Goal: Information Seeking & Learning: Learn about a topic

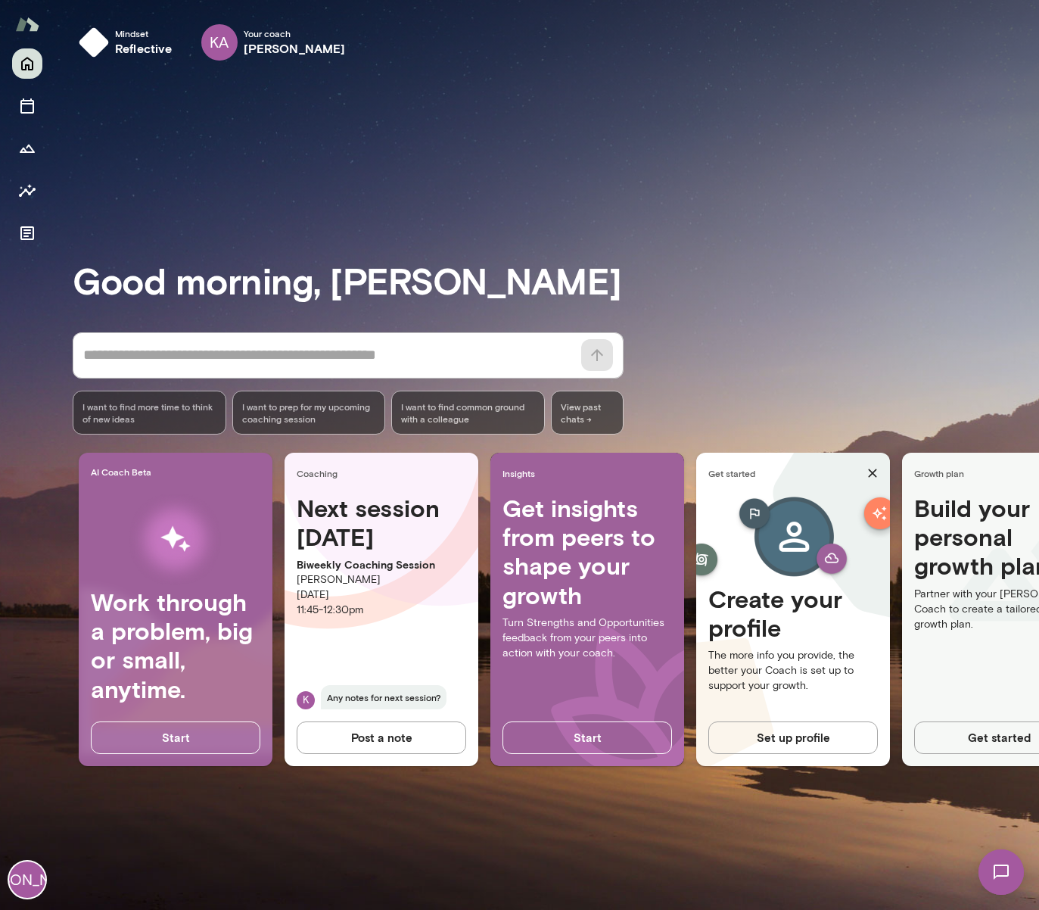
click at [1001, 876] on img at bounding box center [1001, 872] width 62 height 62
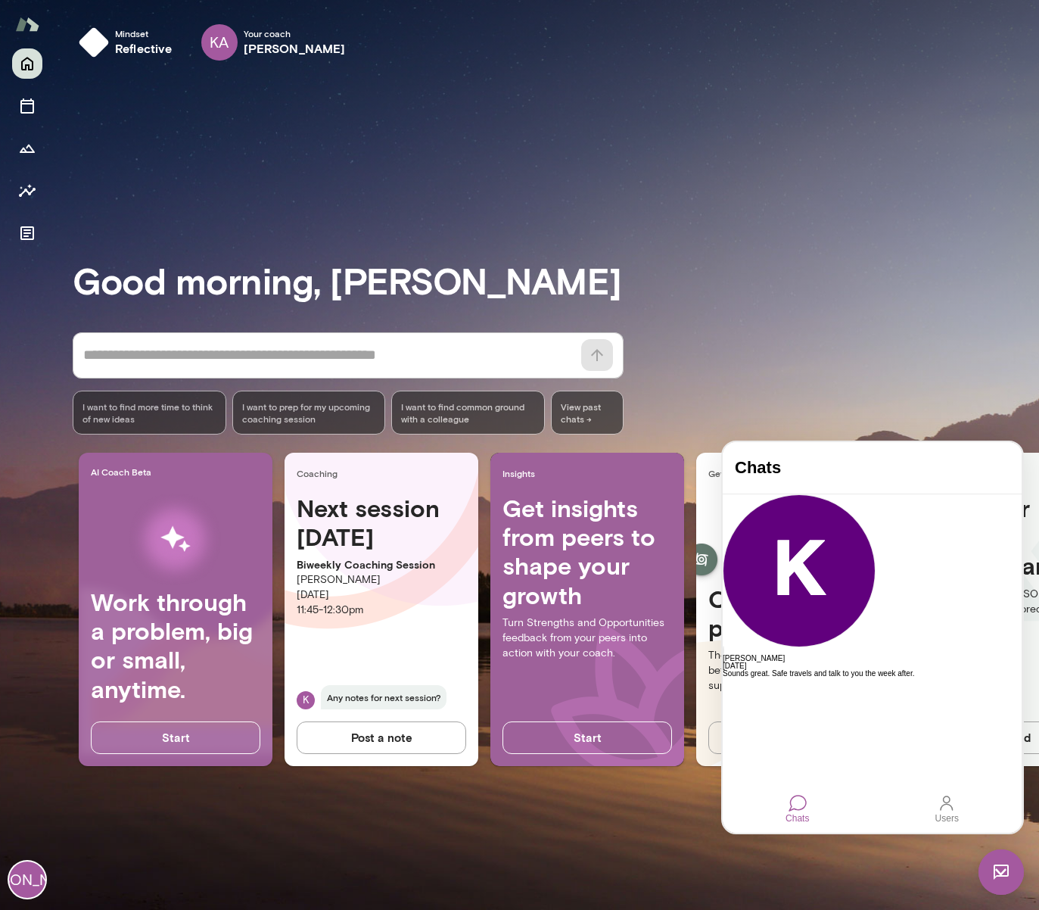
click at [764, 168] on div "Good morning, Jake * ​ ​ I want to find more time to think of new ideas I want …" at bounding box center [556, 491] width 967 height 801
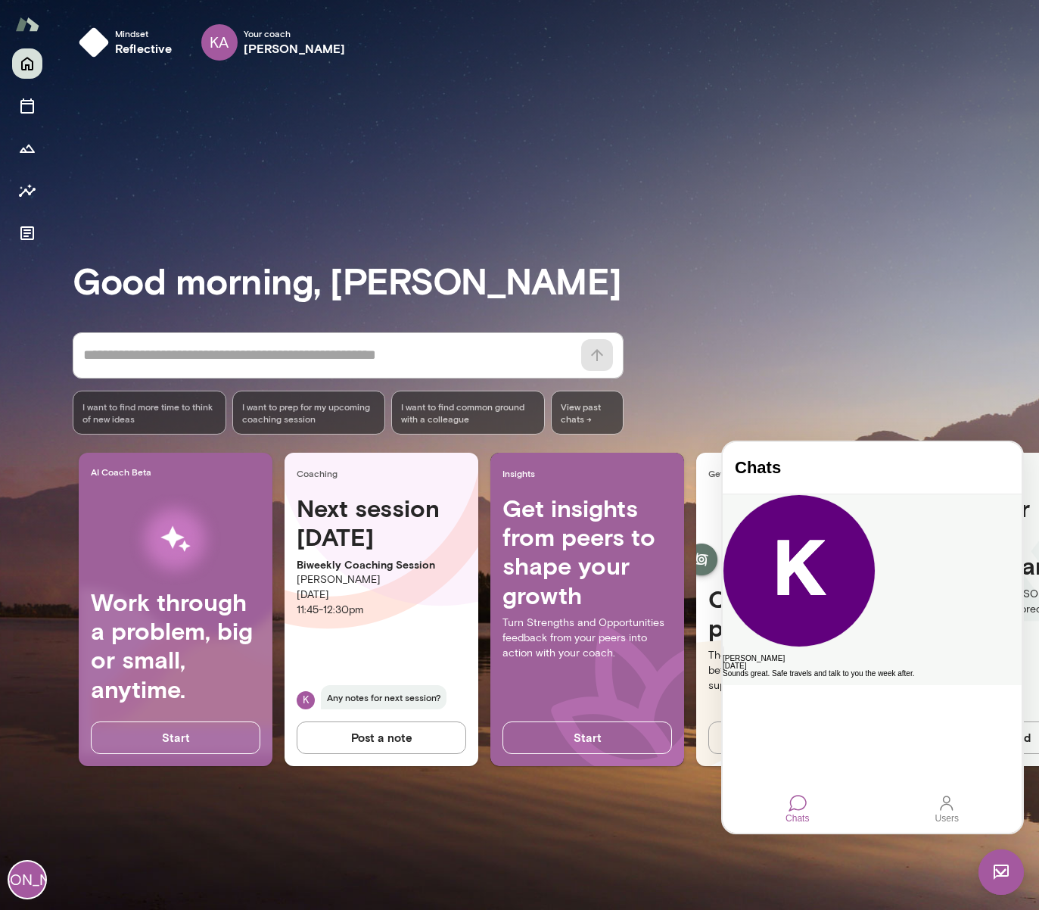
click at [842, 670] on div "Sounds great. Safe travels and talk to you the week after." at bounding box center [872, 674] width 299 height 8
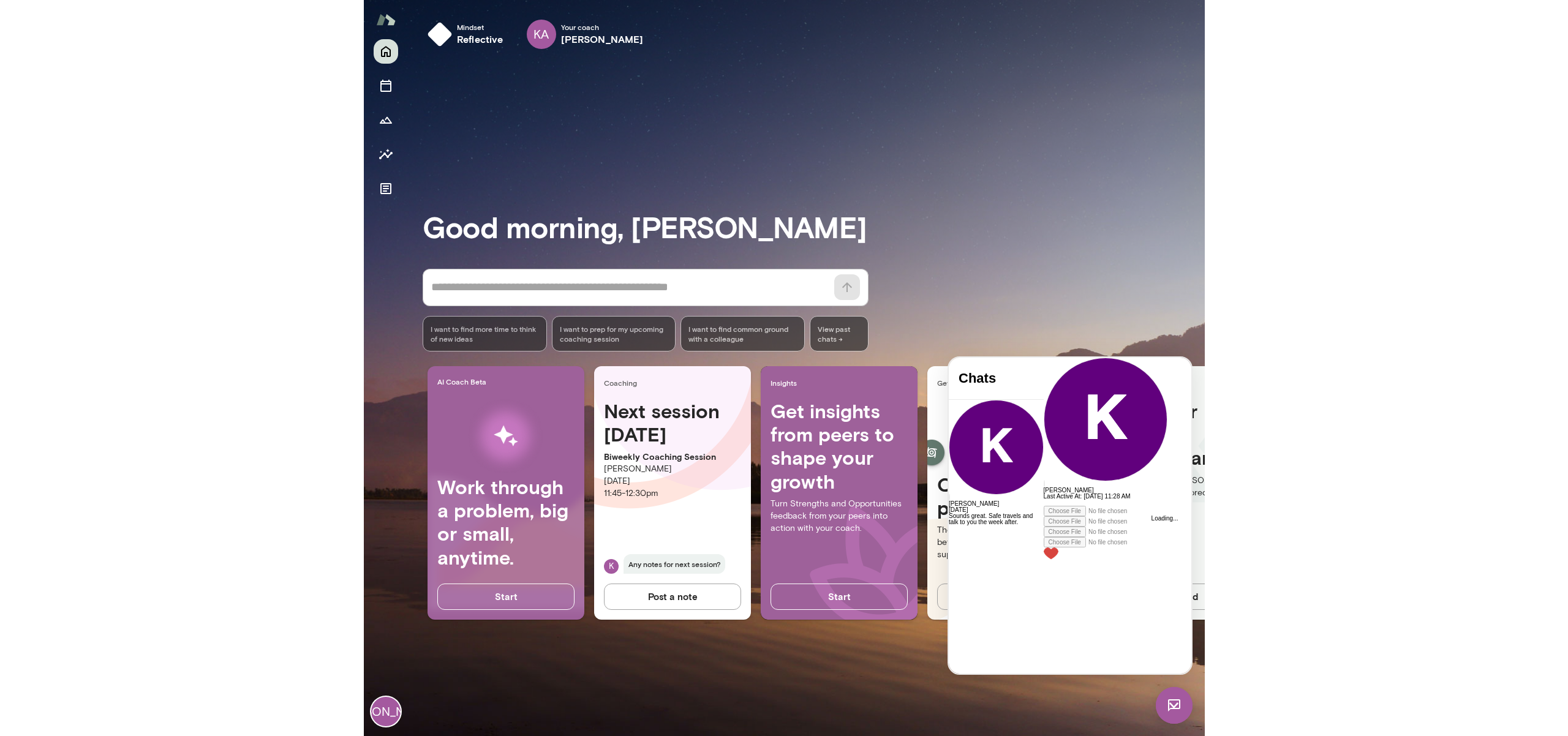
scroll to position [139, 0]
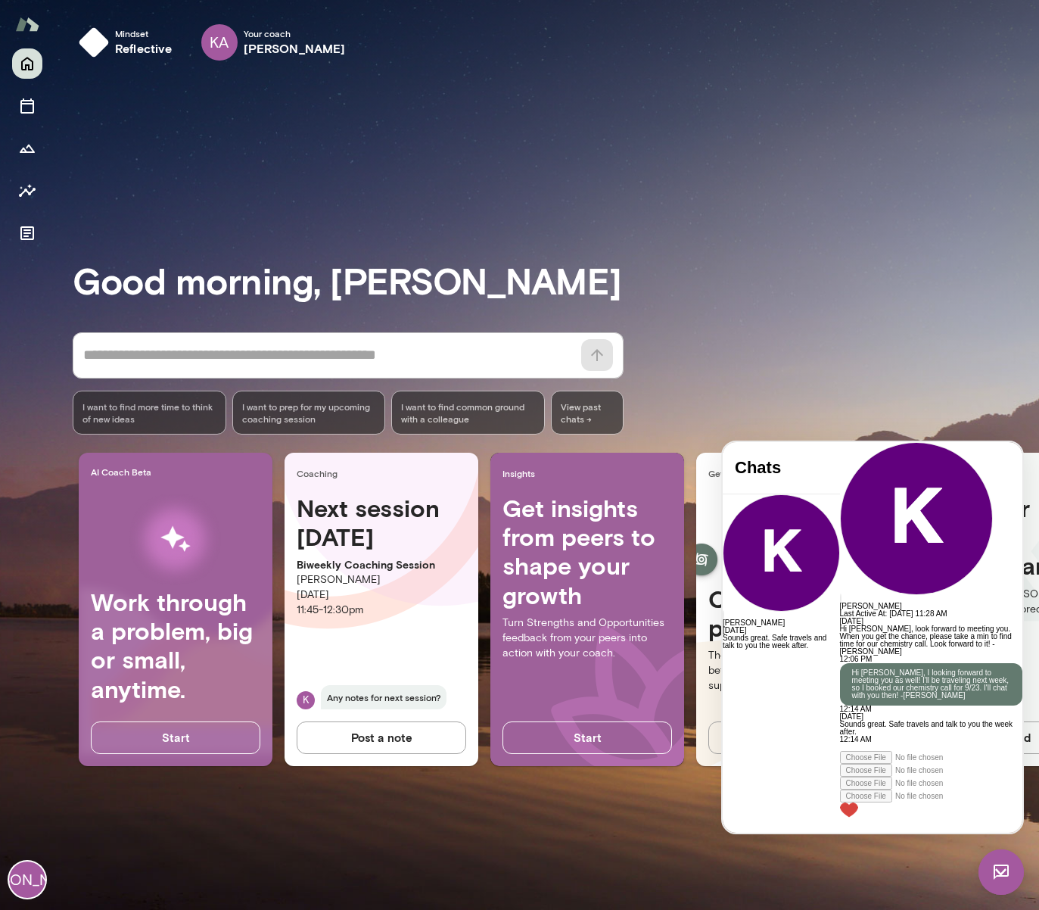
click at [885, 751] on div at bounding box center [931, 747] width 182 height 8
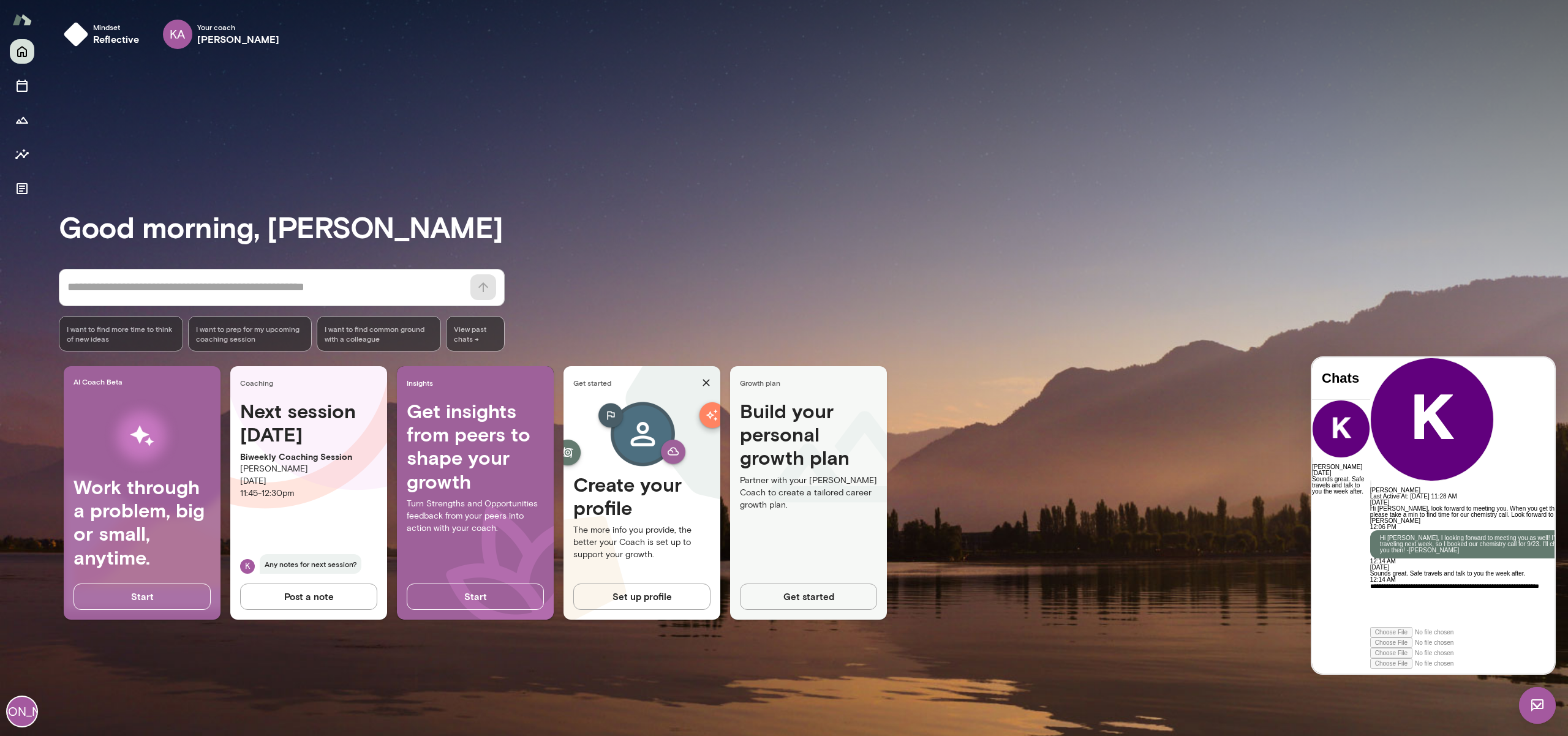
click at [1447, 624] on div "**********" at bounding box center [1481, 605] width 222 height 44
click at [1407, 623] on div "**********" at bounding box center [1481, 611] width 222 height 57
click at [1465, 628] on div "**********" at bounding box center [1481, 611] width 222 height 57
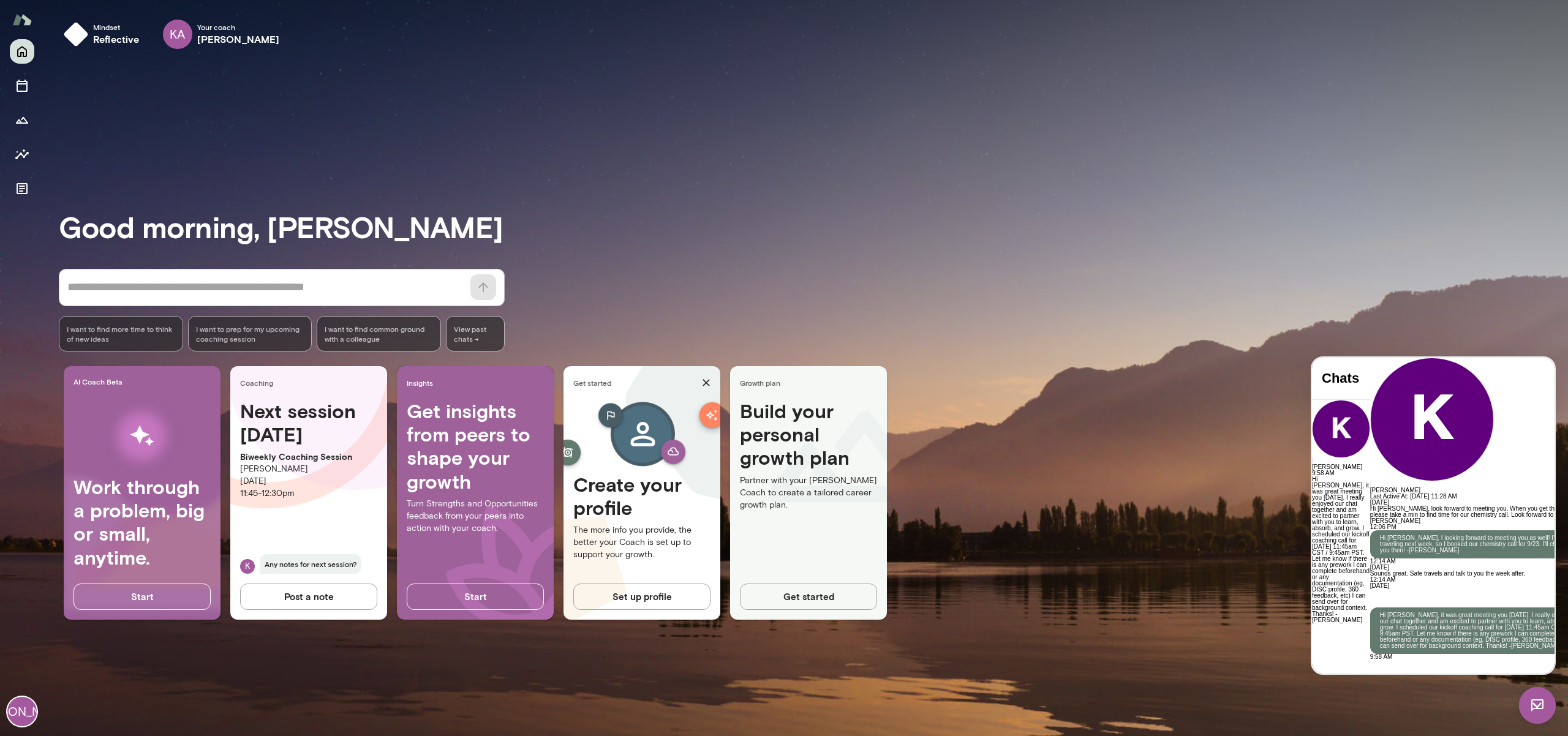
scroll to position [314, 0]
click at [1377, 593] on button "button" at bounding box center [1373, 594] width 7 height 2
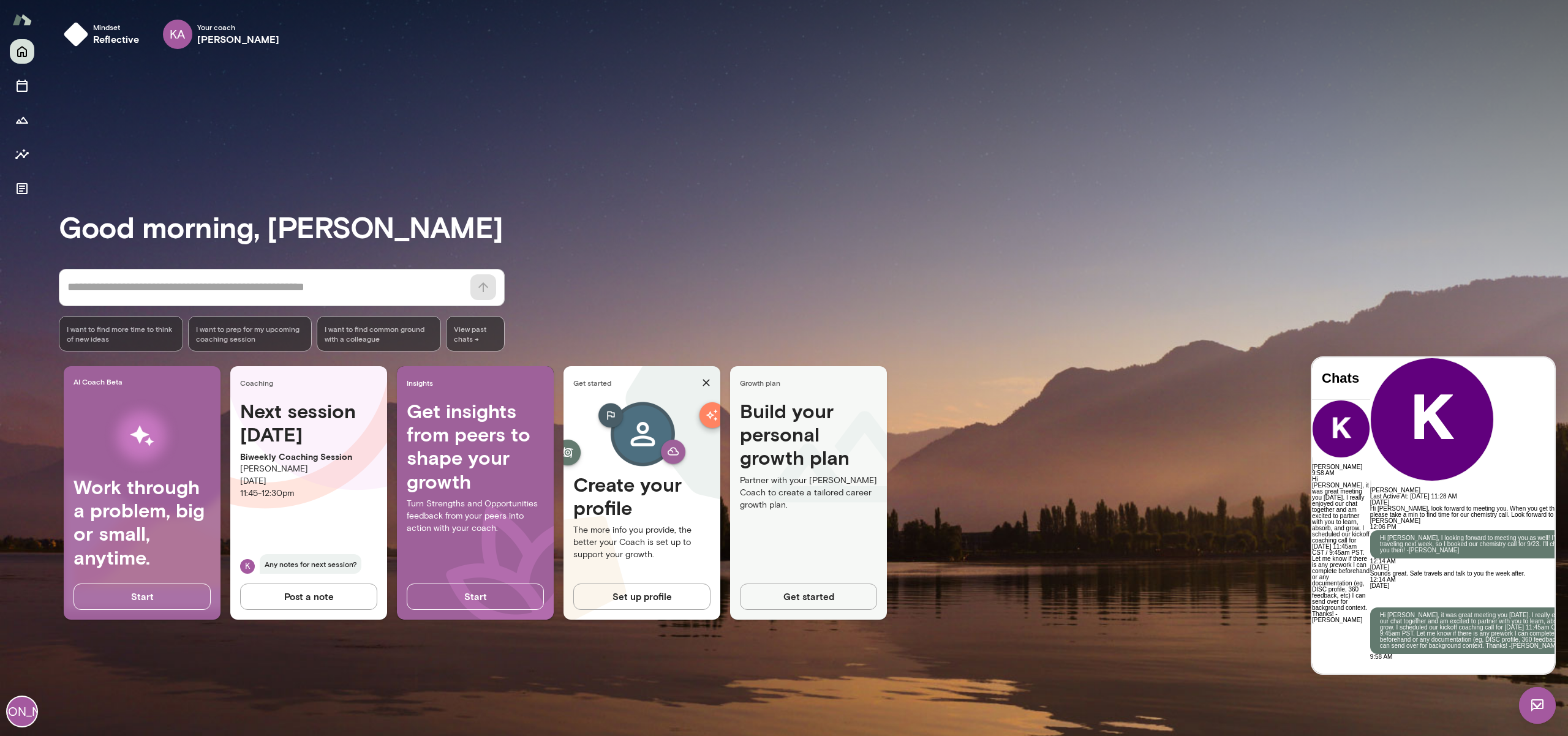
click at [1377, 599] on button "button" at bounding box center [1373, 600] width 7 height 2
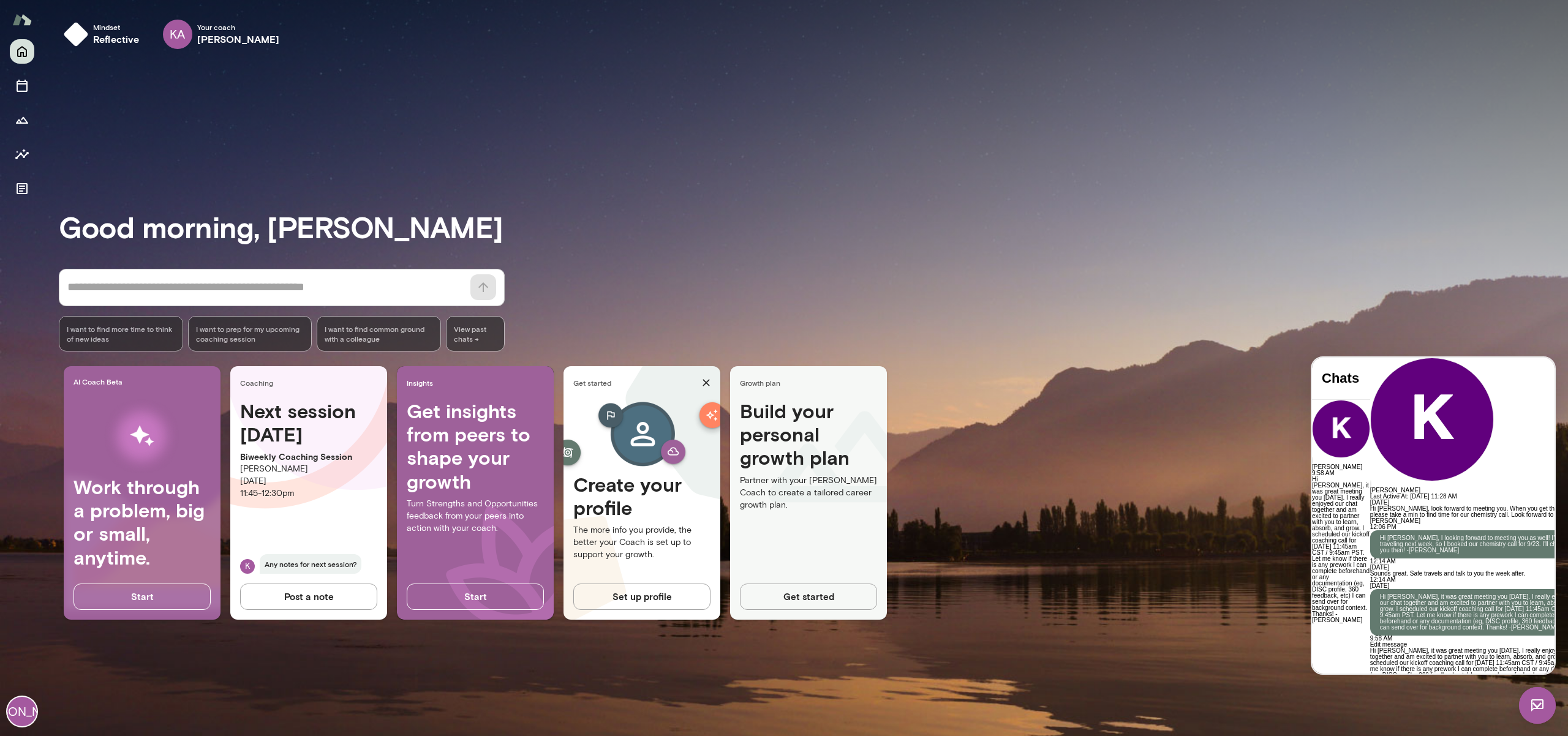
click at [1370, 648] on span at bounding box center [1370, 648] width 0 height 0
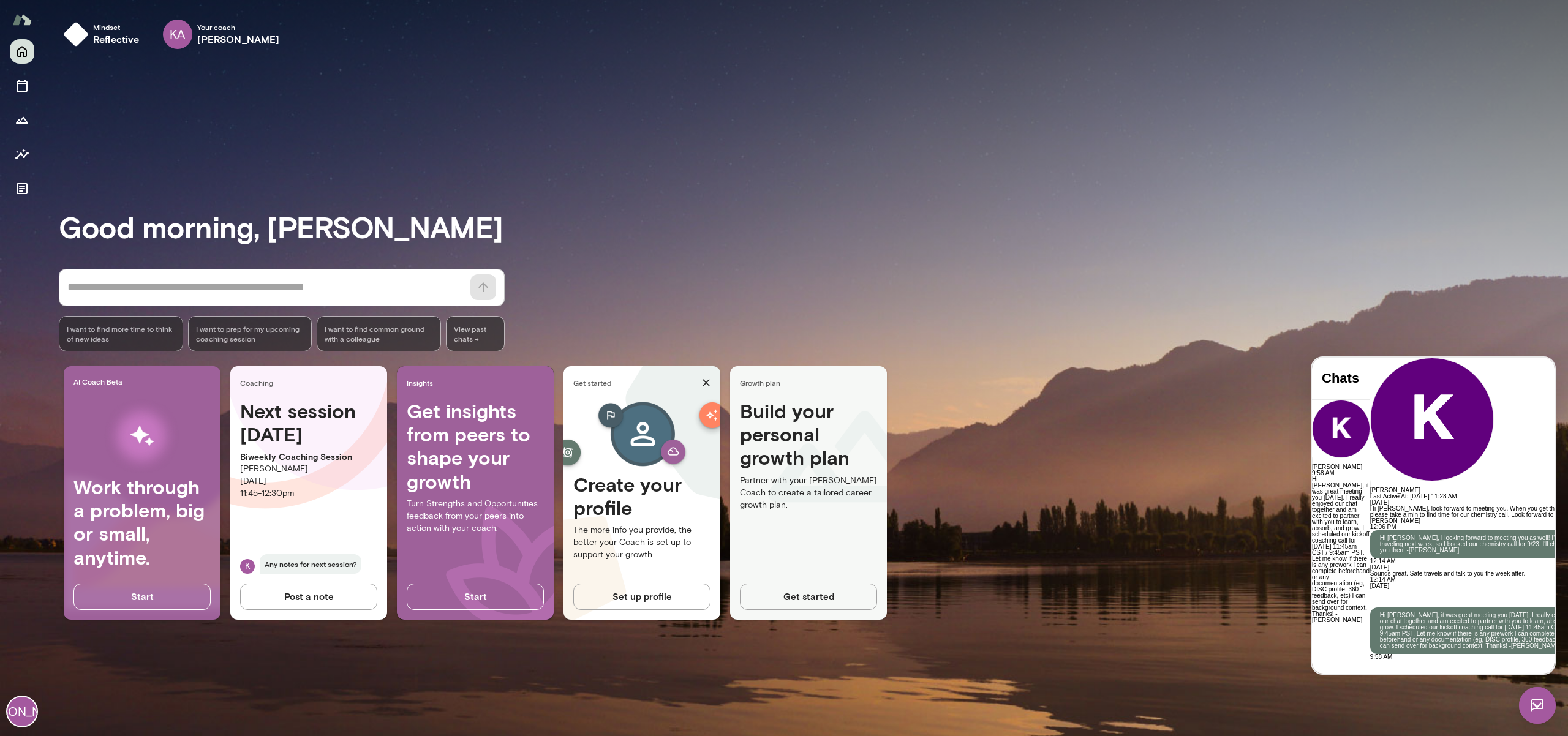
click at [1361, 290] on div "* ​ ​ I want to find more time to think of new ideas I want to prep for my upco…" at bounding box center [813, 310] width 1509 height 82
drag, startPoint x: 619, startPoint y: 120, endPoint x: 251, endPoint y: 74, distance: 370.9
click at [616, 119] on div "Good morning, Jake * ​ ​ I want to find more time to think of new ideas I want …" at bounding box center [813, 397] width 1509 height 648
click at [184, 36] on div "KA" at bounding box center [177, 34] width 29 height 29
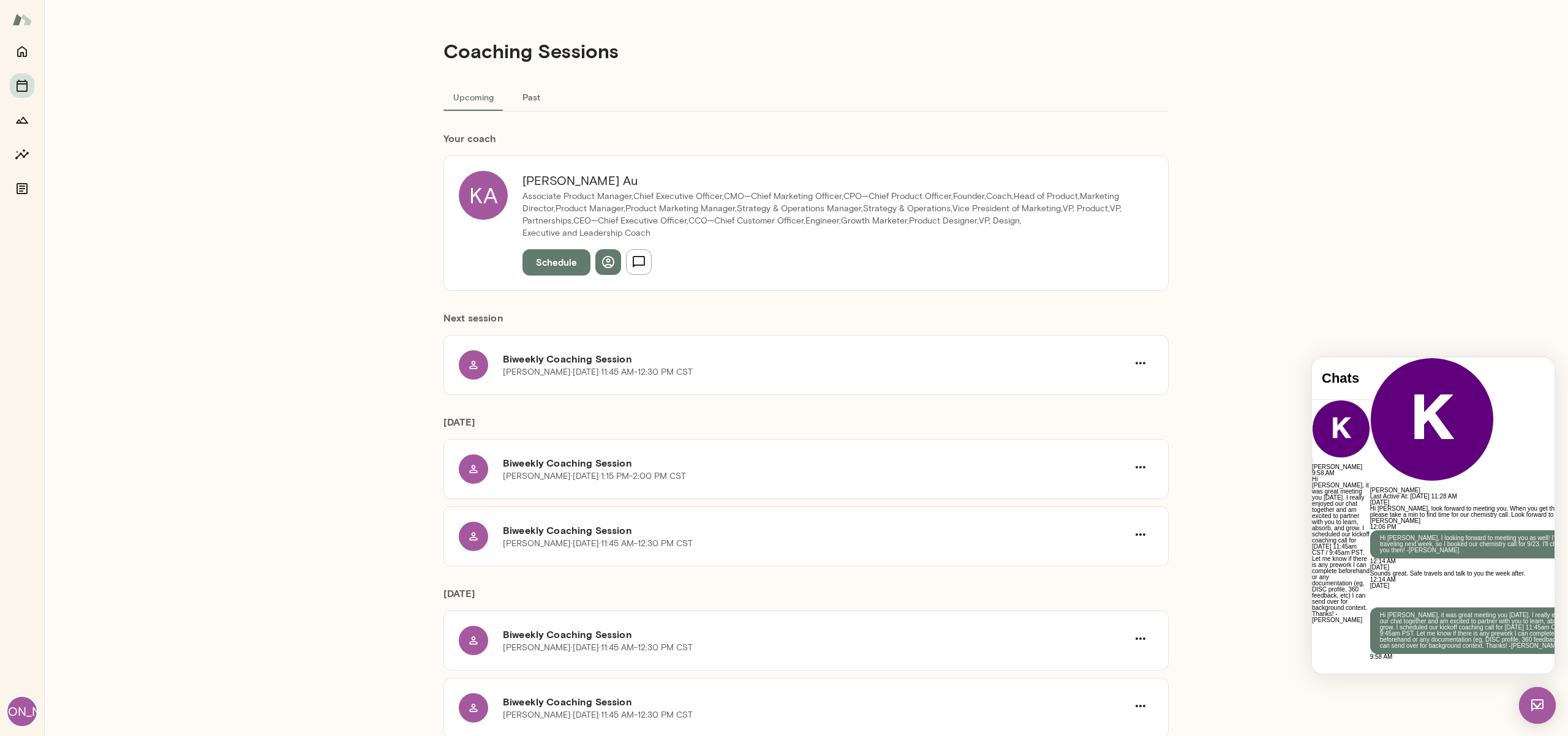
drag, startPoint x: 1431, startPoint y: 270, endPoint x: 1418, endPoint y: 266, distance: 13.6
click at [1431, 270] on div "Coaching Sessions Upcoming Past Your coach KA Kevin Au Associate Product Manage…" at bounding box center [805, 368] width 1524 height 736
click at [1540, 710] on img at bounding box center [1536, 704] width 36 height 36
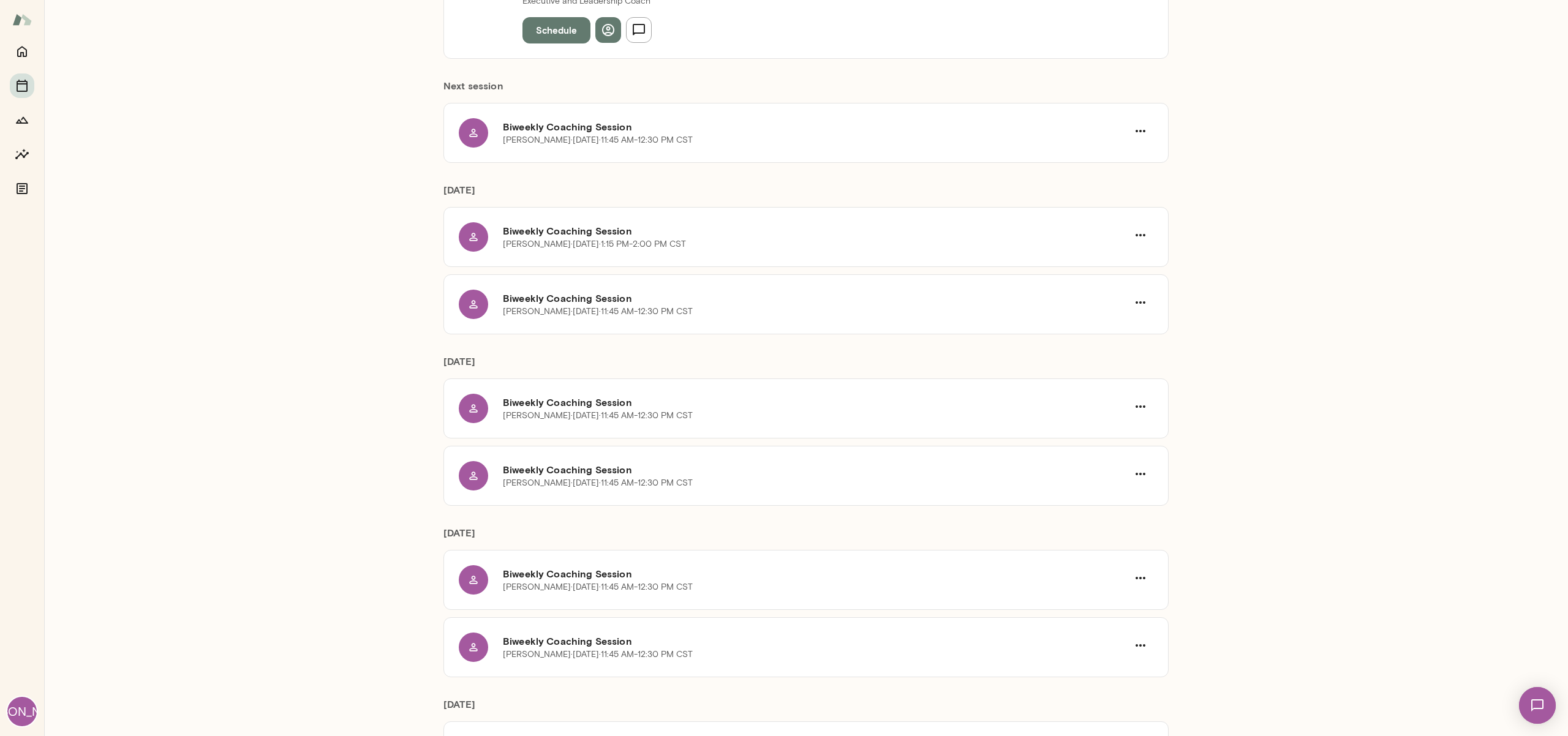
scroll to position [253, 0]
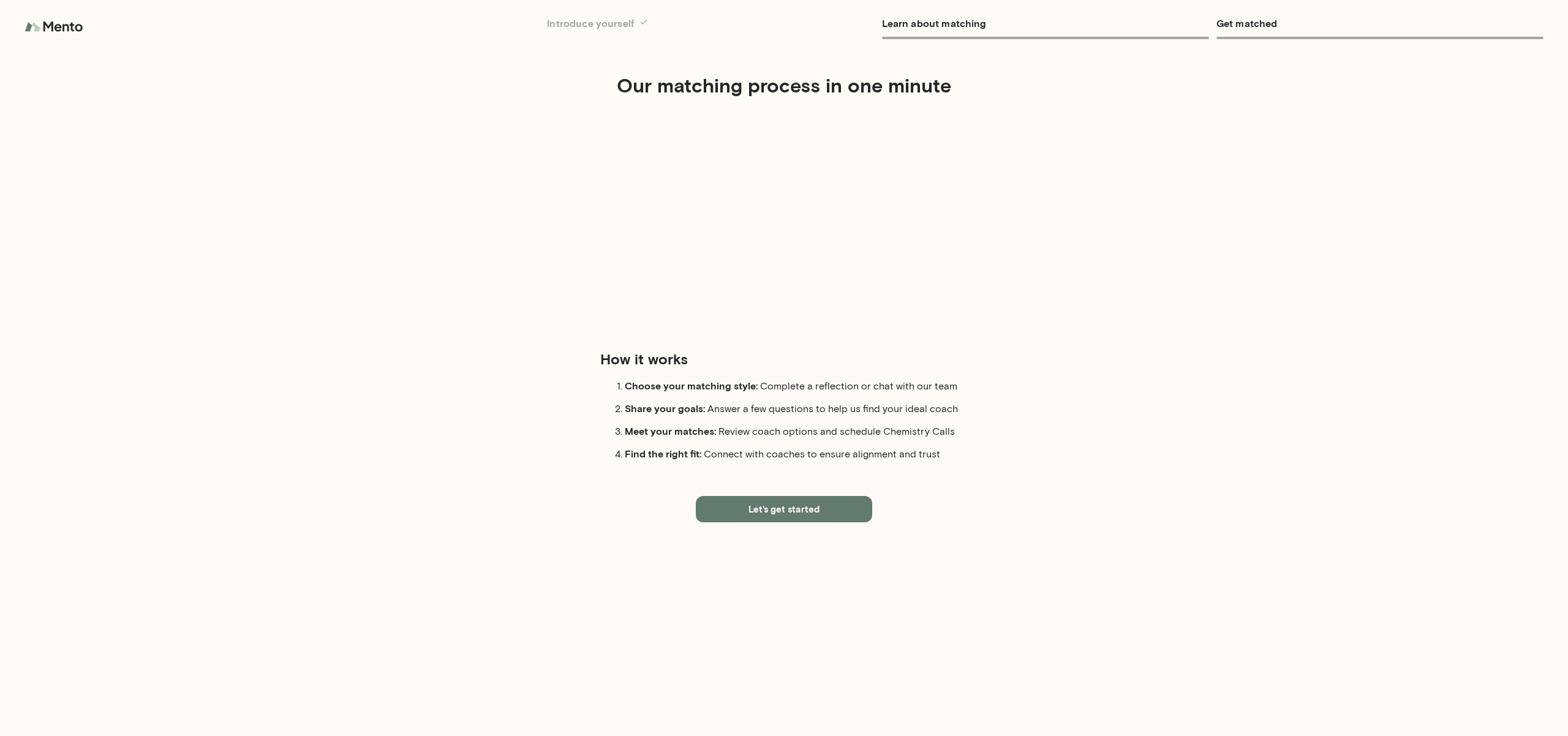
click at [823, 507] on button "Let's get started" at bounding box center [784, 509] width 176 height 26
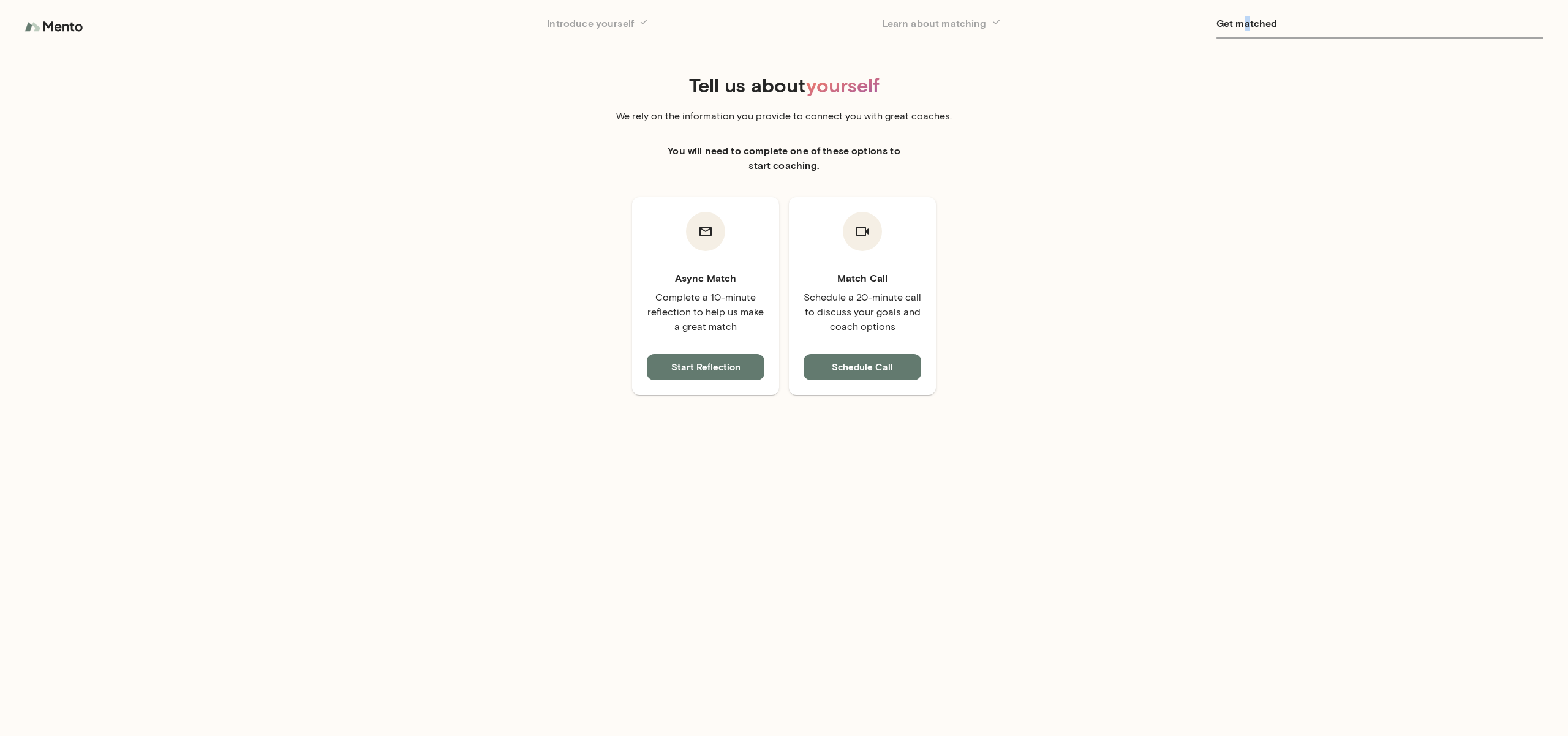
drag, startPoint x: 1245, startPoint y: 22, endPoint x: 1061, endPoint y: 28, distance: 184.1
click at [1217, 26] on h6 "Get matched" at bounding box center [1379, 23] width 327 height 17
click at [939, 20] on h6 "Learn about matching" at bounding box center [1045, 23] width 327 height 17
